Goal: Find specific page/section: Find specific page/section

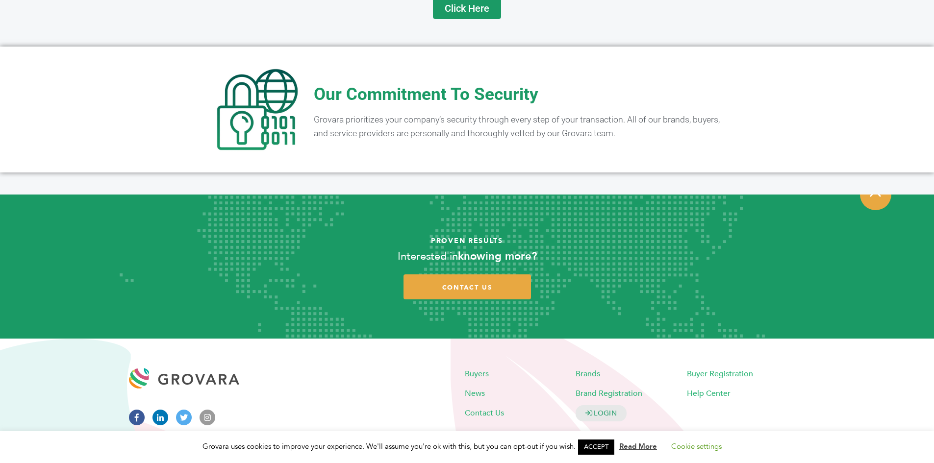
scroll to position [1921, 0]
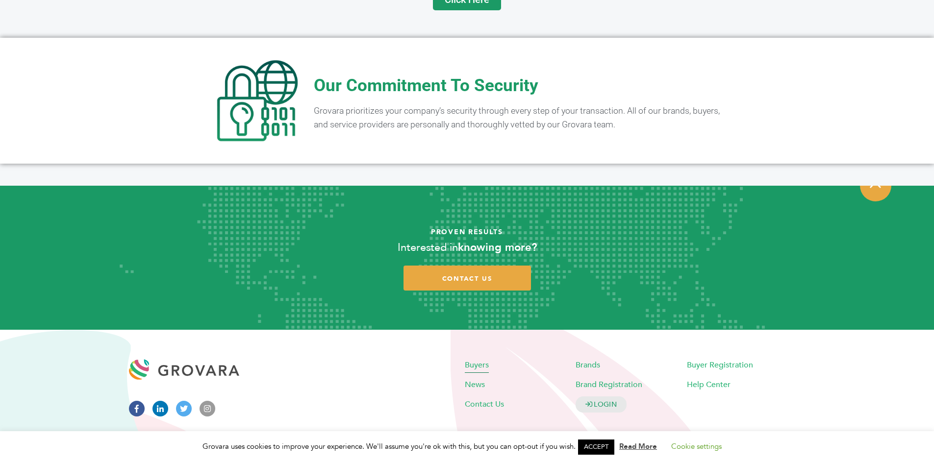
click at [486, 359] on span "Buyers" at bounding box center [477, 364] width 24 height 11
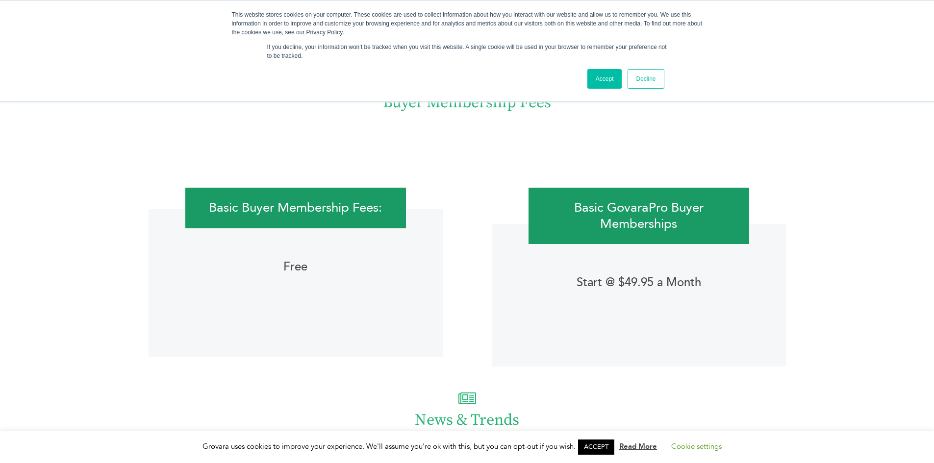
scroll to position [1667, 0]
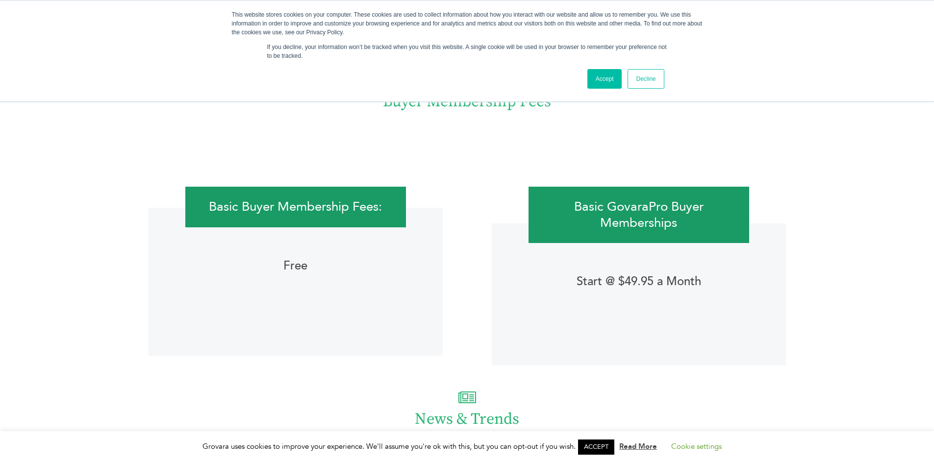
click at [54, 43] on div "This website stores cookies on your computer. These cookies are used to collect…" at bounding box center [467, 51] width 934 height 102
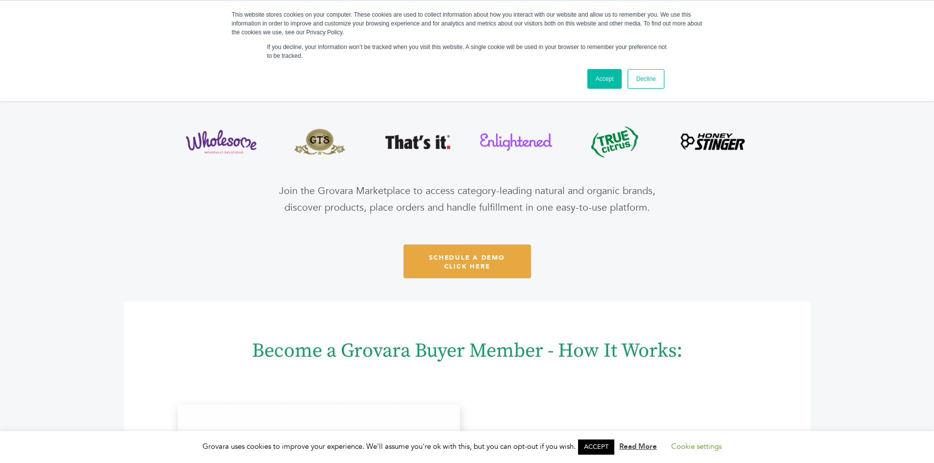
scroll to position [0, 0]
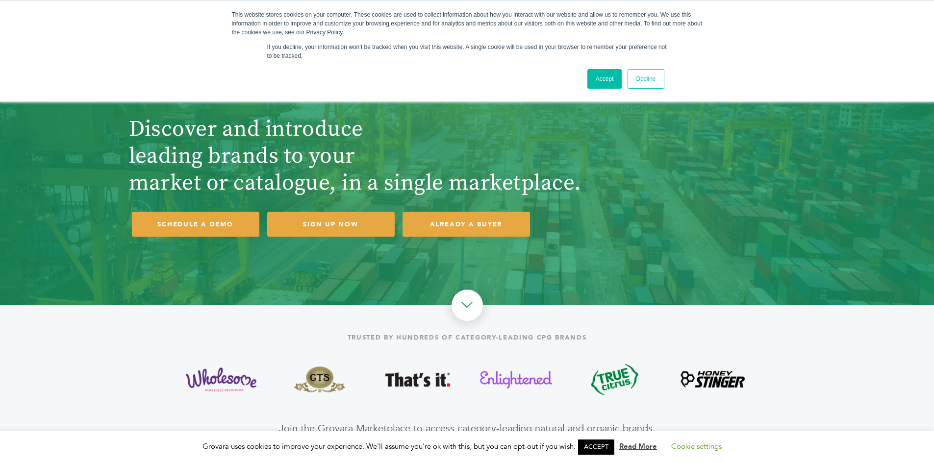
drag, startPoint x: 632, startPoint y: 95, endPoint x: 612, endPoint y: 88, distance: 20.8
click at [626, 95] on div "This website stores cookies on your computer. These cookies are used to collect…" at bounding box center [467, 50] width 490 height 101
click at [612, 88] on link "Accept" at bounding box center [604, 79] width 35 height 20
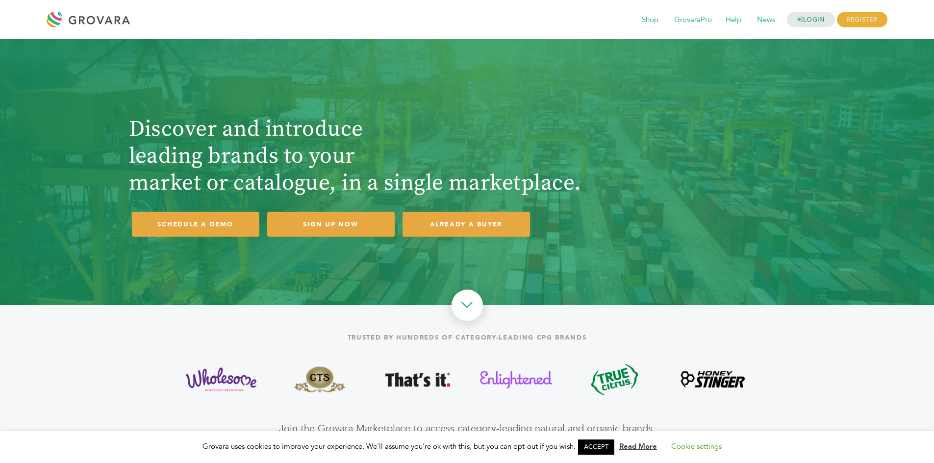
click at [91, 18] on div at bounding box center [91, 20] width 88 height 24
